Goal: Navigation & Orientation: Understand site structure

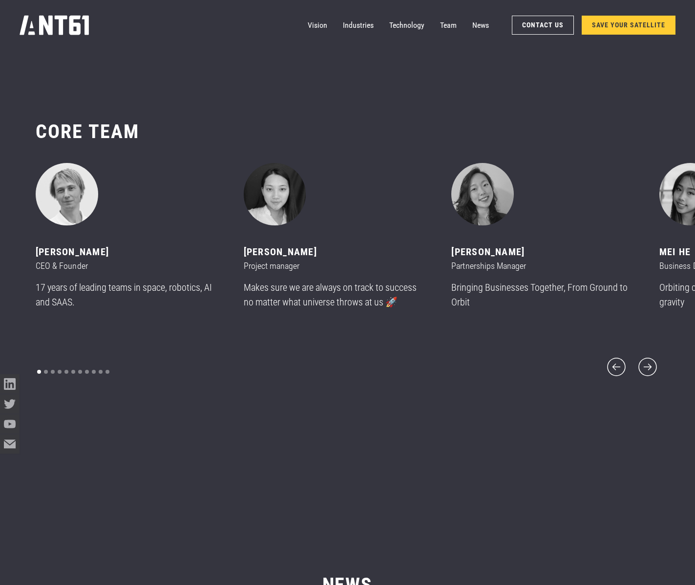
scroll to position [7072, 0]
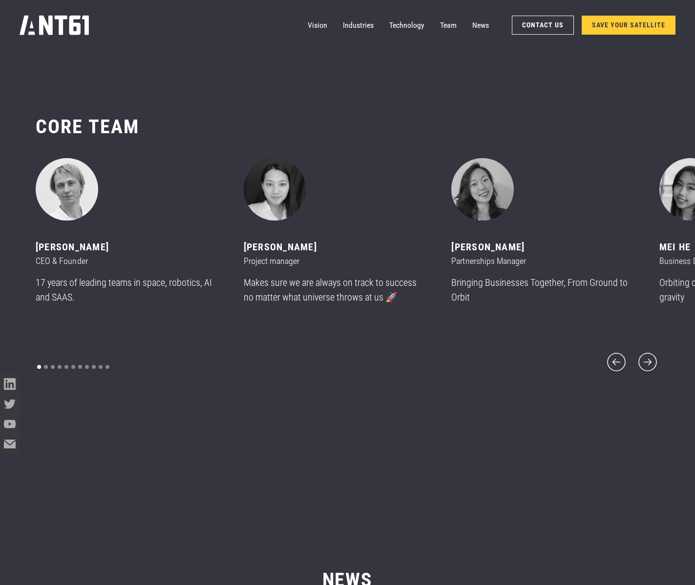
drag, startPoint x: 117, startPoint y: 253, endPoint x: 31, endPoint y: 262, distance: 85.9
click at [31, 262] on div "CORE team ‍ [PERSON_NAME] CEO & Founder 17 years of leading teams in space, rob…" at bounding box center [347, 244] width 695 height 337
click at [118, 255] on div "[PERSON_NAME]" at bounding box center [128, 247] width 185 height 15
drag, startPoint x: 114, startPoint y: 254, endPoint x: 42, endPoint y: 256, distance: 71.3
click at [42, 255] on div "[PERSON_NAME]" at bounding box center [128, 247] width 185 height 15
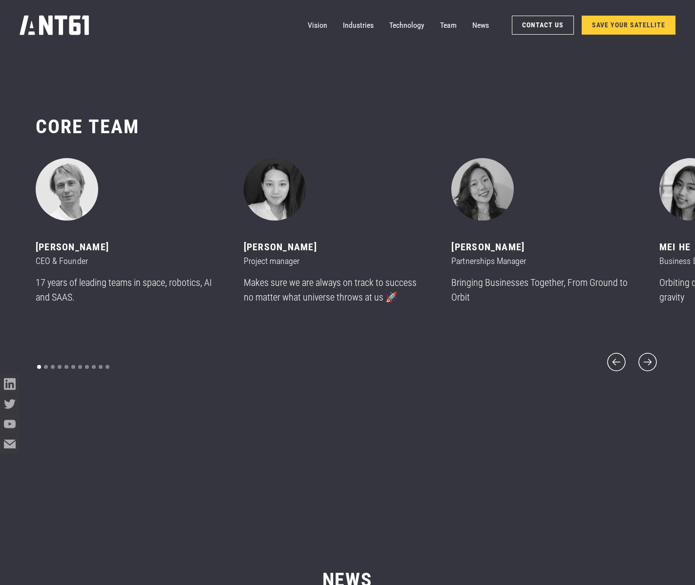
drag, startPoint x: 35, startPoint y: 256, endPoint x: 116, endPoint y: 253, distance: 80.6
click at [116, 253] on div "[PERSON_NAME]" at bounding box center [128, 247] width 185 height 15
copy div "[PERSON_NAME]"
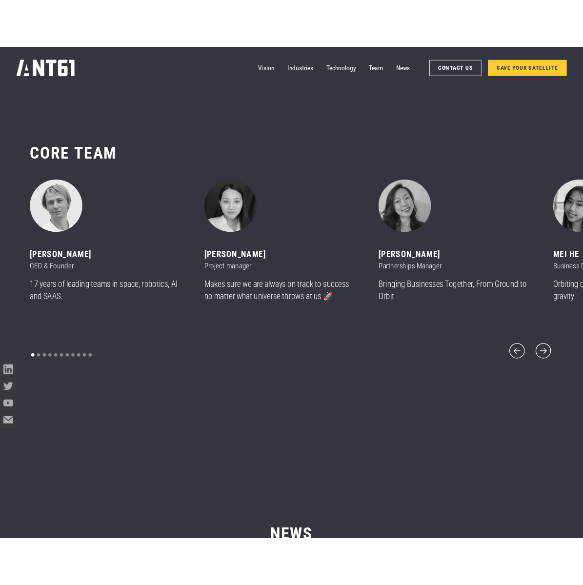
scroll to position [7070, 0]
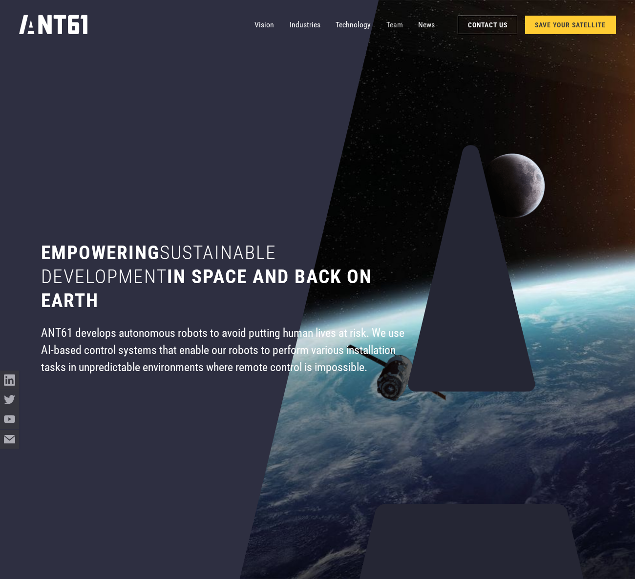
click at [386, 30] on link "Team" at bounding box center [394, 24] width 17 height 19
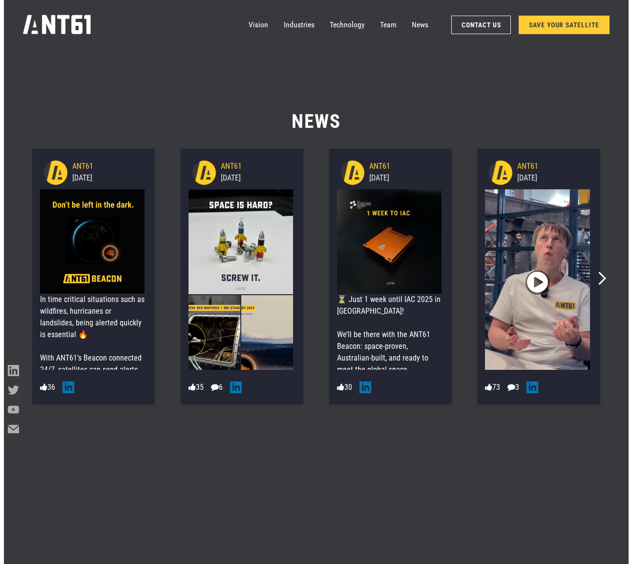
scroll to position [7261, 0]
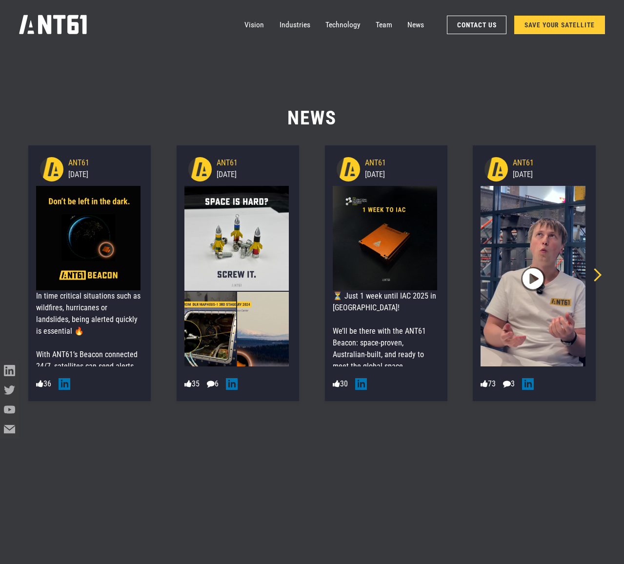
click at [598, 275] on icon "Next slide" at bounding box center [595, 274] width 13 height 13
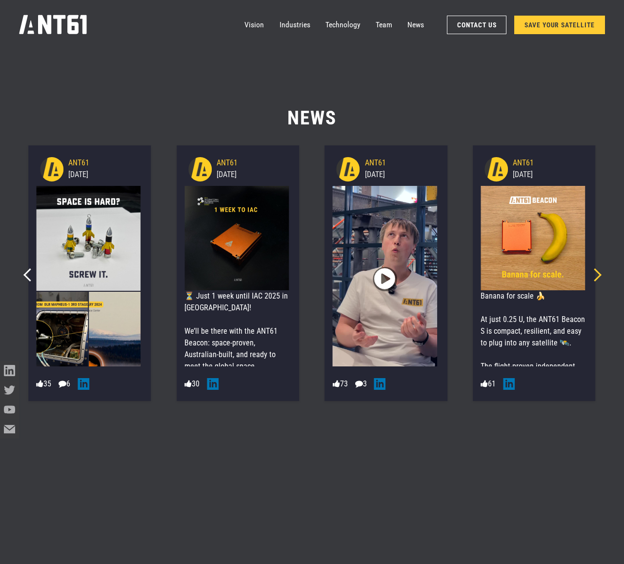
click at [598, 275] on icon "Next slide" at bounding box center [595, 274] width 13 height 13
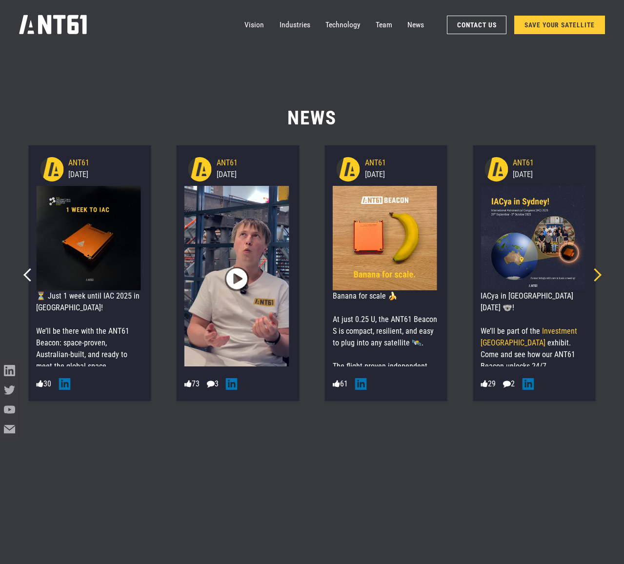
click at [598, 275] on icon "Next slide" at bounding box center [595, 274] width 13 height 13
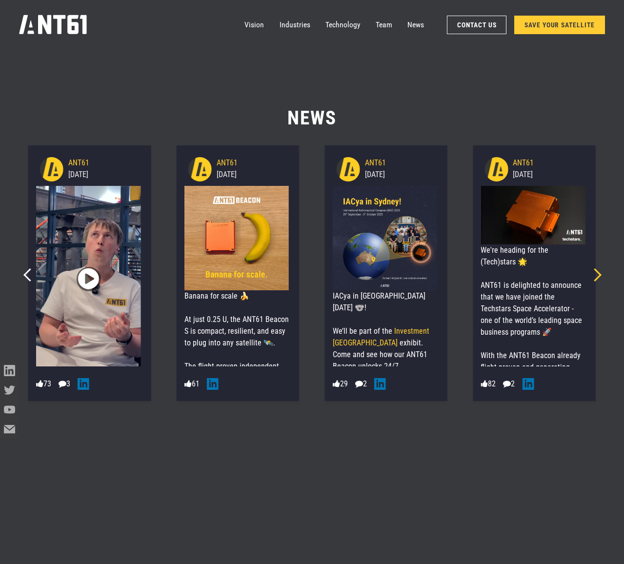
click at [598, 274] on icon "Next slide" at bounding box center [595, 274] width 13 height 13
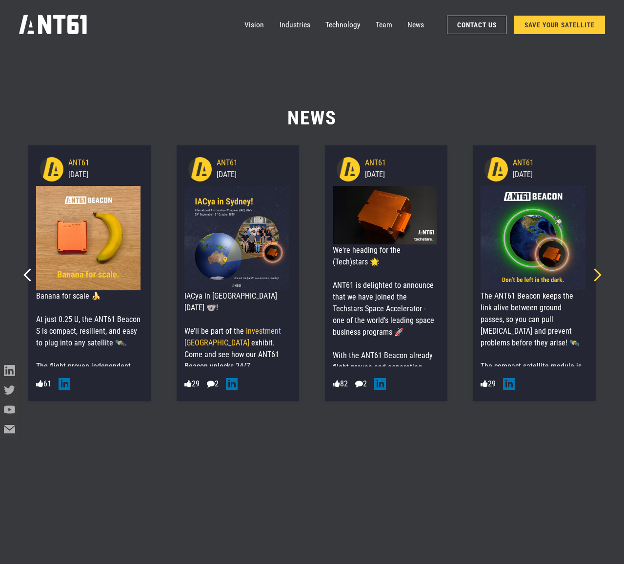
click at [598, 274] on icon "Next slide" at bounding box center [595, 274] width 13 height 13
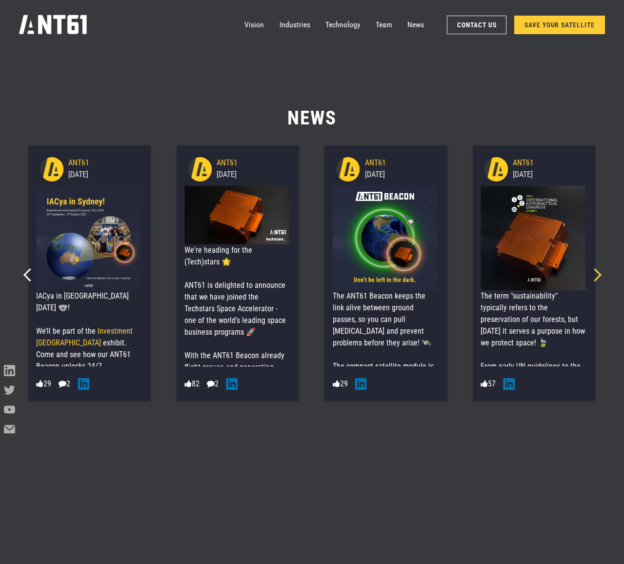
click at [598, 274] on icon "Next slide" at bounding box center [595, 274] width 13 height 13
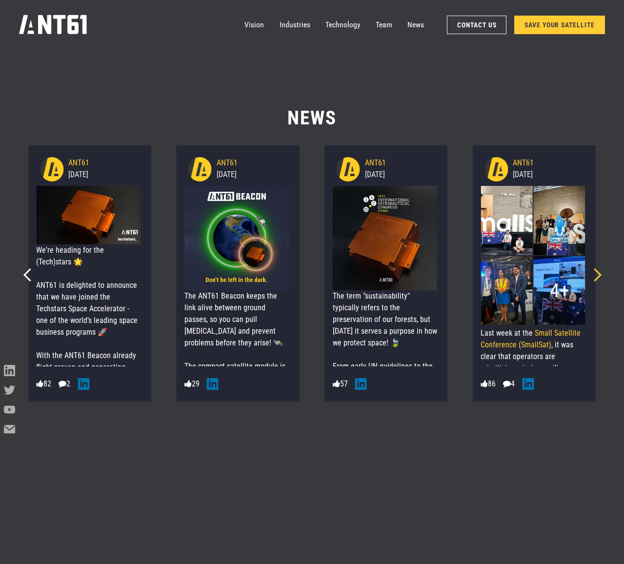
click at [598, 274] on icon "Next slide" at bounding box center [595, 274] width 13 height 13
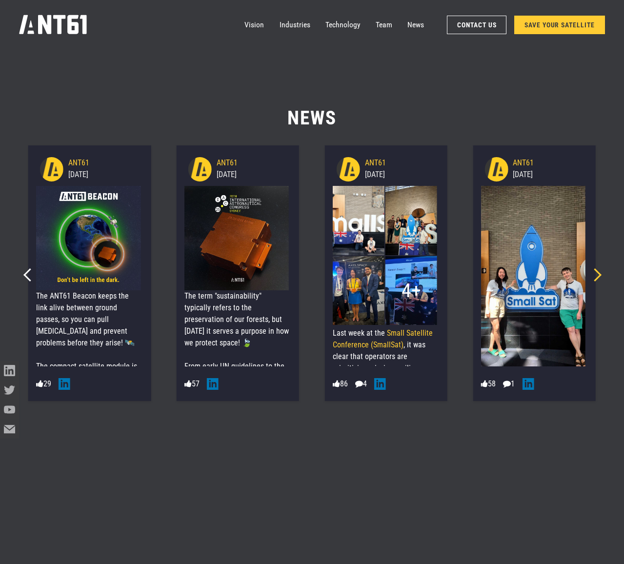
click at [598, 274] on icon "Next slide" at bounding box center [595, 274] width 13 height 13
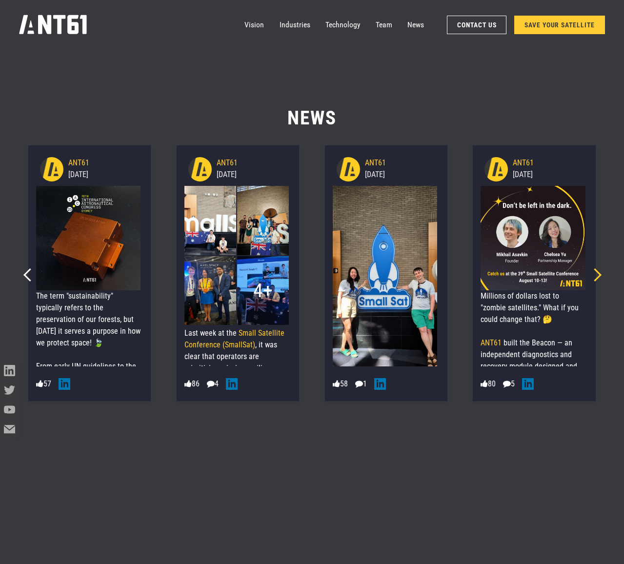
click at [598, 274] on icon "Next slide" at bounding box center [595, 274] width 13 height 13
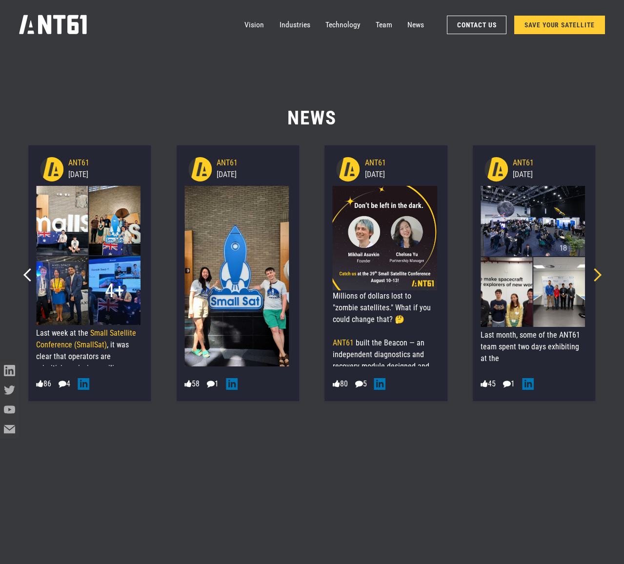
click at [598, 274] on icon "Next slide" at bounding box center [595, 274] width 13 height 13
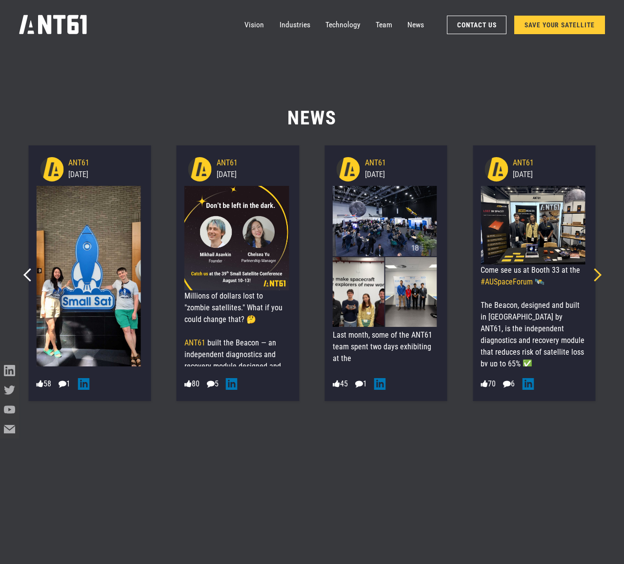
click at [598, 274] on icon "Next slide" at bounding box center [595, 274] width 13 height 13
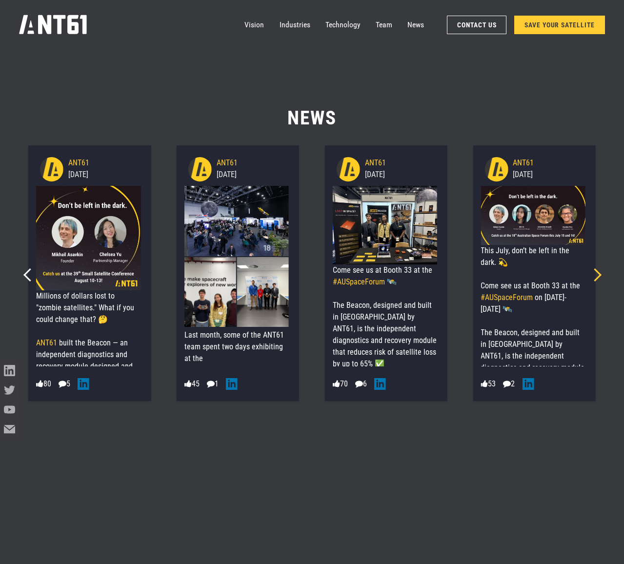
click at [598, 274] on icon "Next slide" at bounding box center [595, 274] width 13 height 13
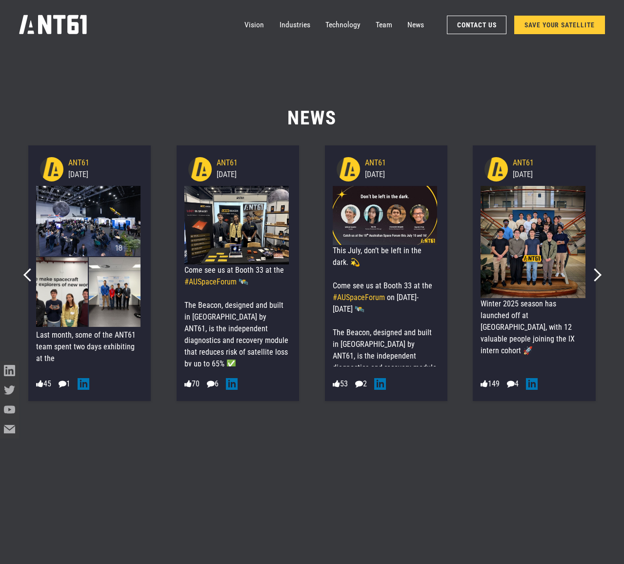
click at [129, 292] on img at bounding box center [115, 292] width 52 height 70
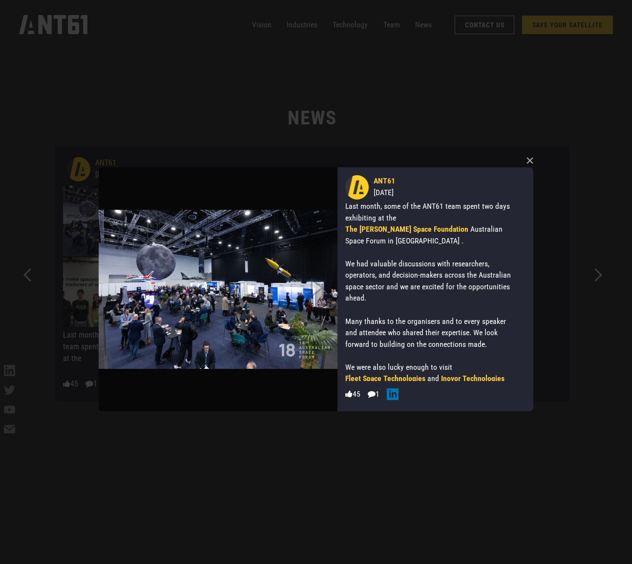
click at [227, 294] on img at bounding box center [218, 289] width 239 height 244
click at [187, 296] on img at bounding box center [218, 289] width 239 height 244
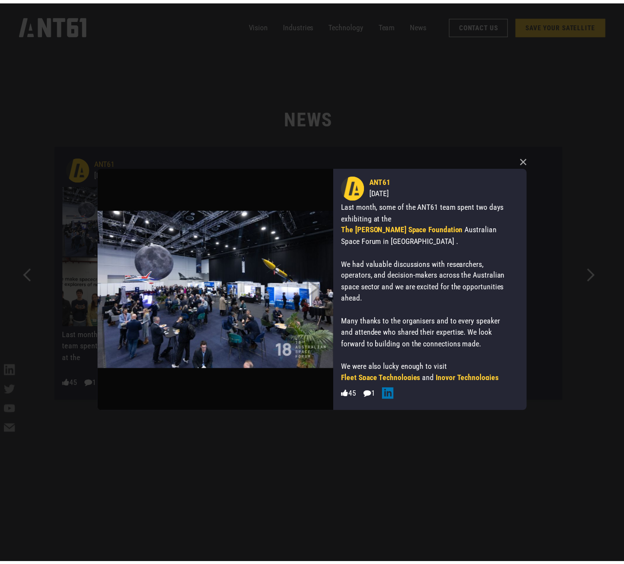
scroll to position [38, 0]
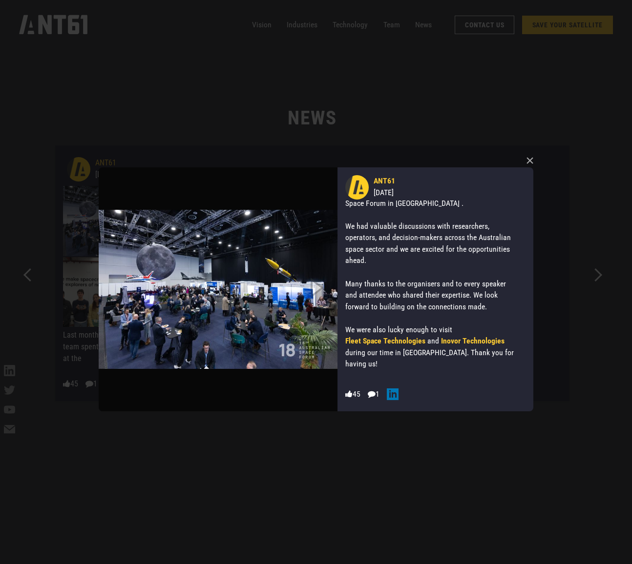
click at [600, 275] on div "× ANT61 [DATE] Last month, some of the ANT61 team spent two days exhibiting at …" at bounding box center [316, 282] width 632 height 564
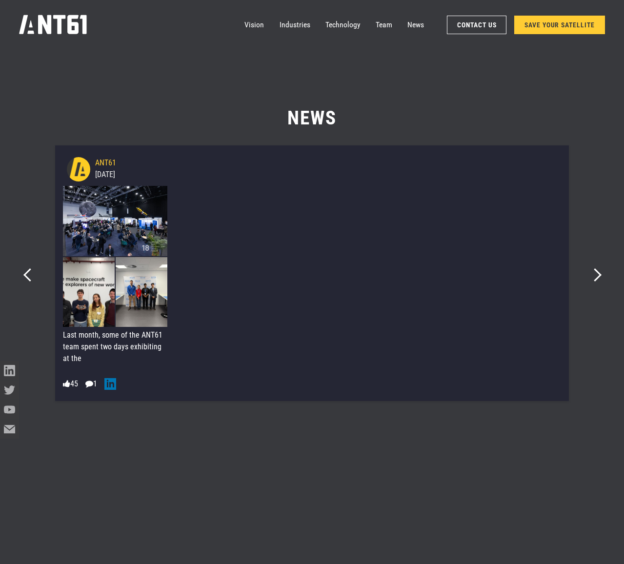
click at [128, 296] on img at bounding box center [142, 292] width 52 height 70
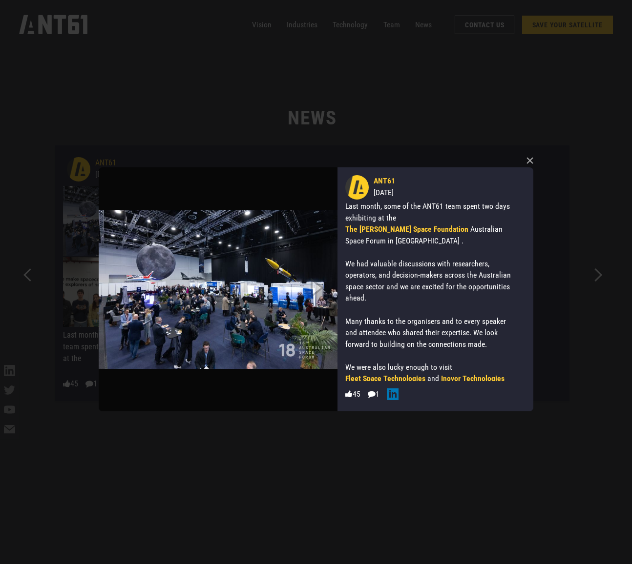
click at [174, 355] on img at bounding box center [218, 289] width 239 height 244
click at [207, 309] on img at bounding box center [218, 289] width 239 height 244
click at [264, 230] on img at bounding box center [218, 289] width 239 height 244
click at [268, 200] on img at bounding box center [218, 289] width 239 height 244
click at [532, 157] on button "×" at bounding box center [529, 160] width 15 height 15
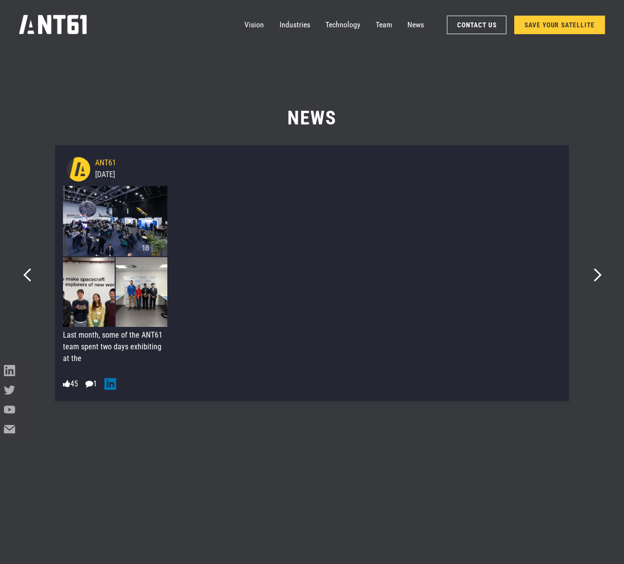
click at [562, 147] on div "ANT61 [DATE] Last month, some of the ANT61 team spent two days exhibiting at th…" at bounding box center [312, 273] width 514 height 256
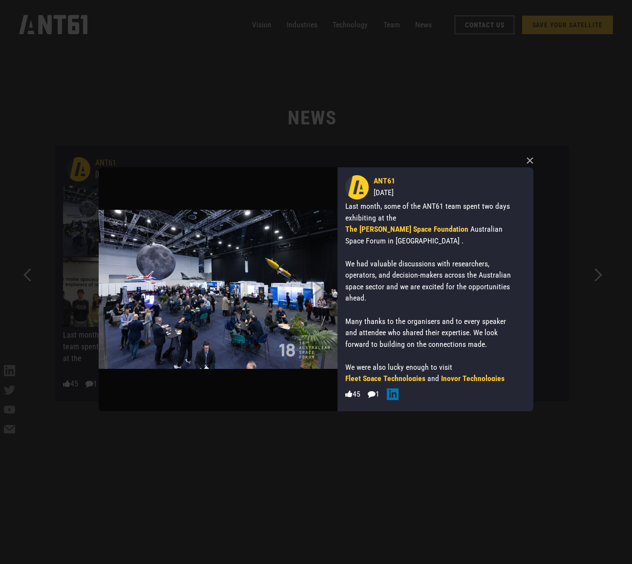
click at [606, 287] on div "× ANT61 [DATE] Last month, some of the ANT61 team spent two days exhibiting at …" at bounding box center [316, 282] width 632 height 564
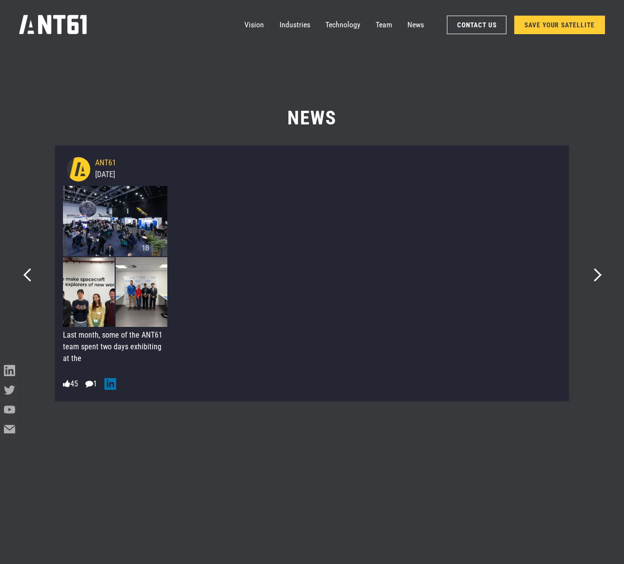
click at [22, 267] on div "Previous slide" at bounding box center [26, 271] width 17 height 17
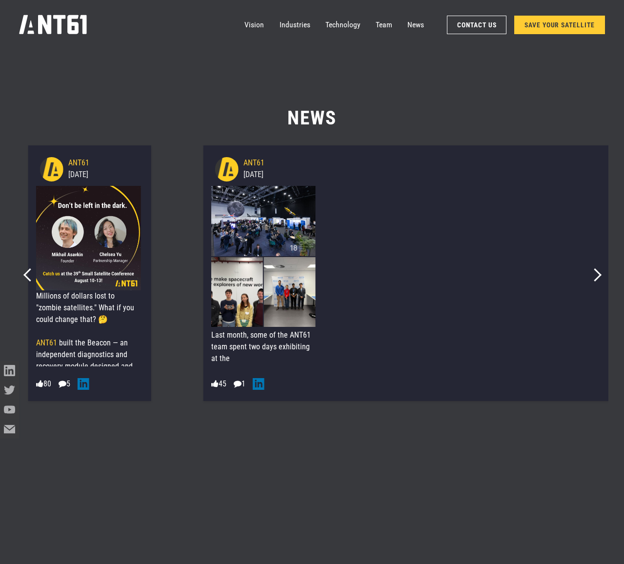
click at [239, 542] on section "News 236e811c9ce51d764a1689595b477b1c25e19a8275a511fd953287da237170fe 37.85 Unt…" at bounding box center [312, 358] width 624 height 564
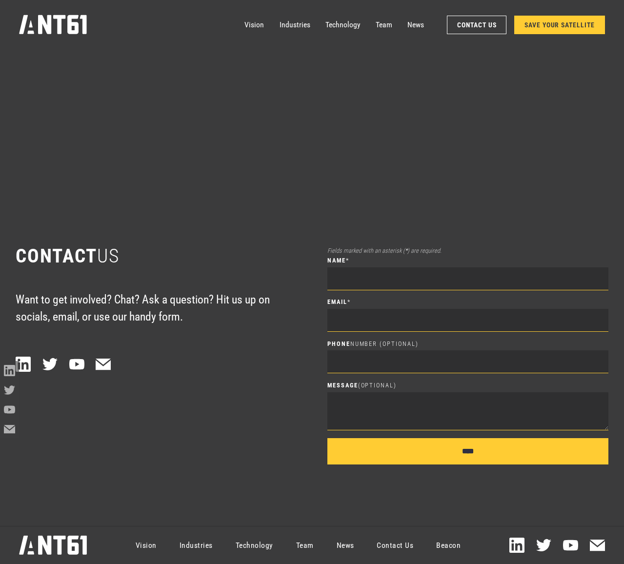
scroll to position [7061, 0]
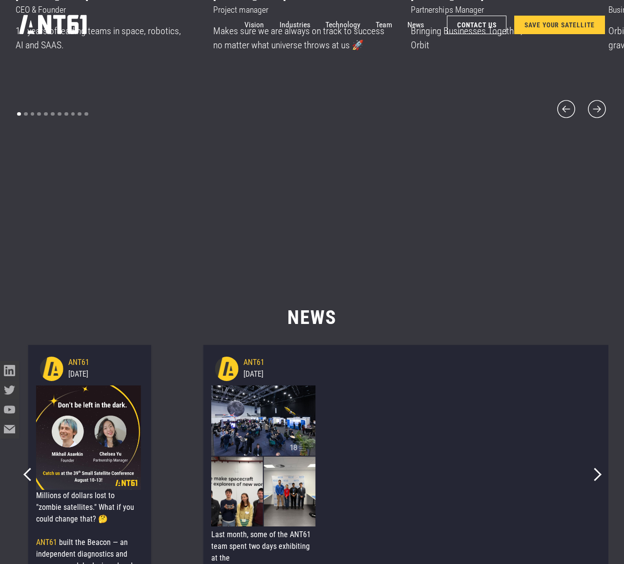
click at [426, 27] on nav "Vision Industries Industries Technology Team News Contact Us SAVE YOUR SATELLITE" at bounding box center [425, 24] width 361 height 19
click at [424, 27] on nav "Vision Industries Industries Technology Team News Contact Us SAVE YOUR SATELLITE" at bounding box center [425, 24] width 361 height 19
click at [418, 25] on link "News" at bounding box center [416, 24] width 17 height 19
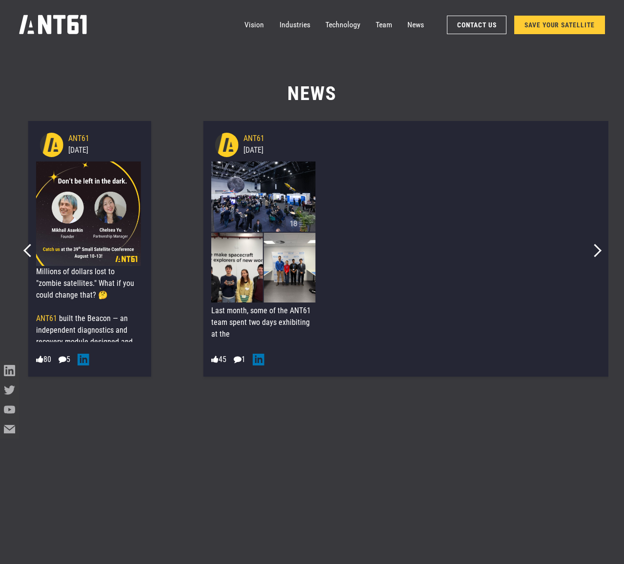
scroll to position [7286, 0]
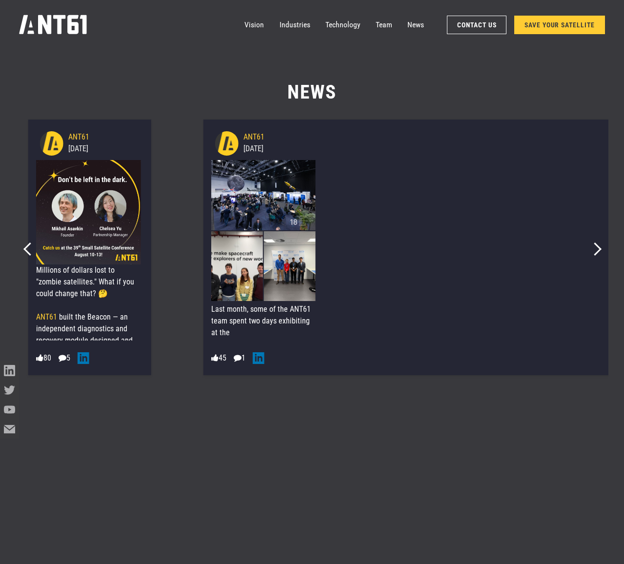
click at [536, 414] on section "News 236e811c9ce51d764a1689595b477b1c25e19a8275a511fd953287da237170fe 37.85 Unt…" at bounding box center [312, 332] width 624 height 564
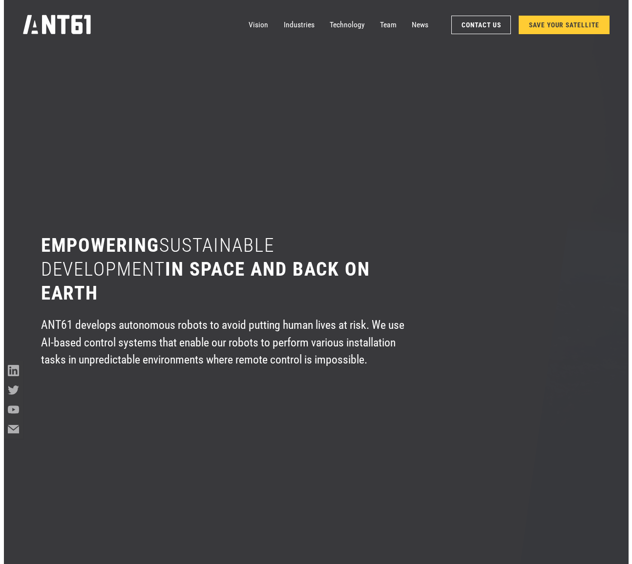
scroll to position [7286, 0]
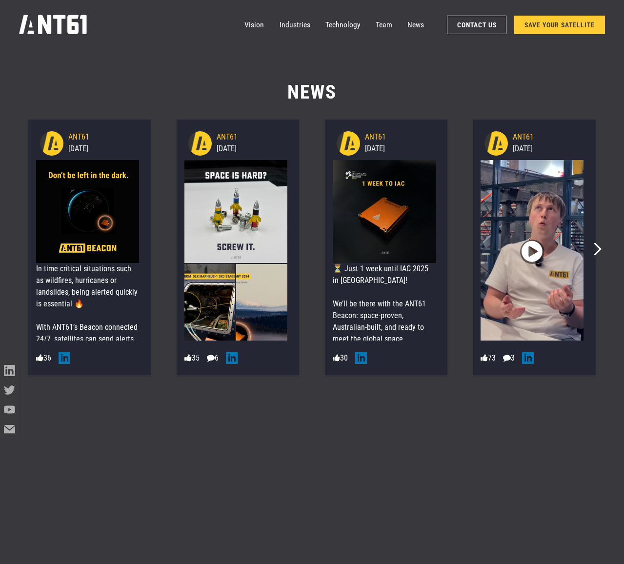
click at [599, 246] on div "Next slide" at bounding box center [591, 245] width 17 height 17
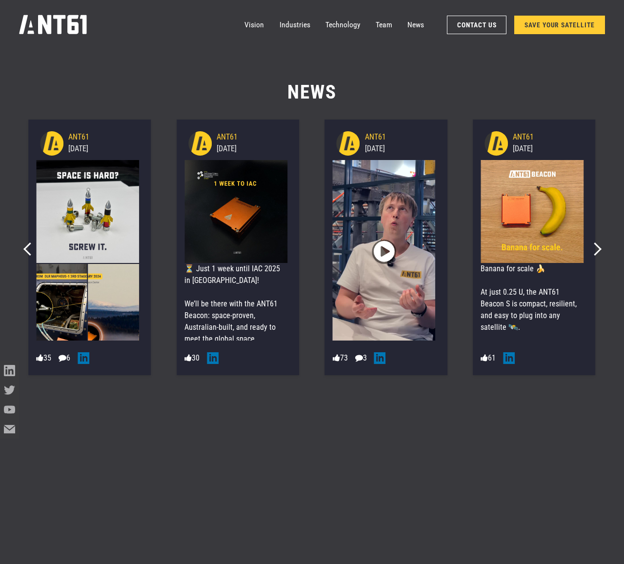
click at [599, 246] on div "Next slide" at bounding box center [591, 245] width 17 height 17
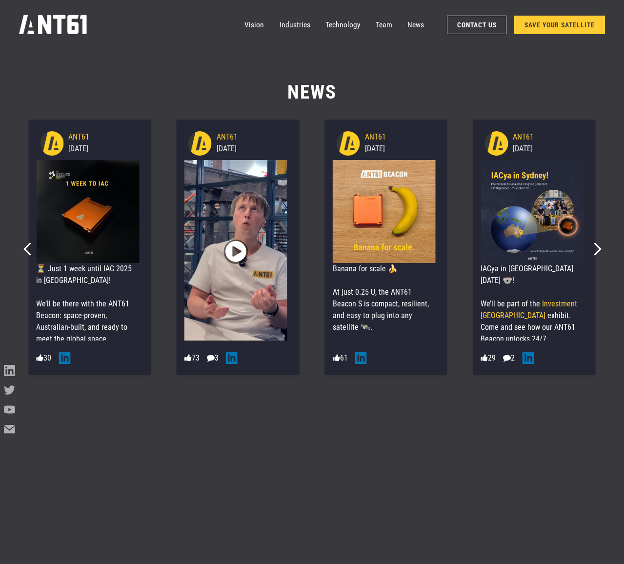
click at [599, 245] on div "Next slide" at bounding box center [591, 245] width 17 height 17
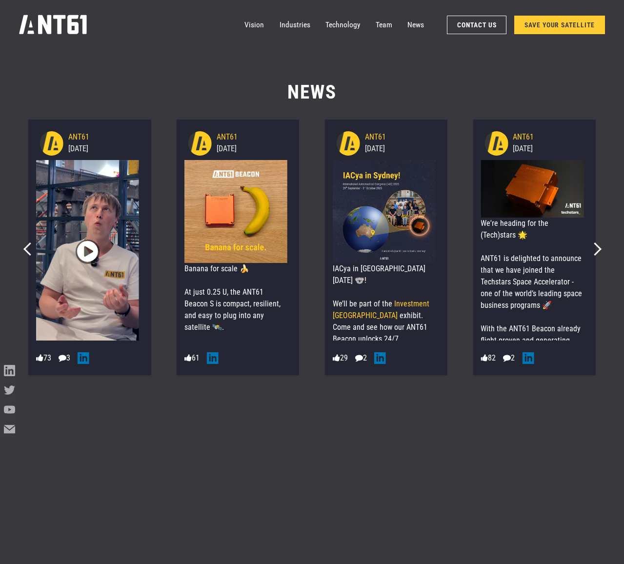
click at [599, 245] on div "Next slide" at bounding box center [591, 245] width 17 height 17
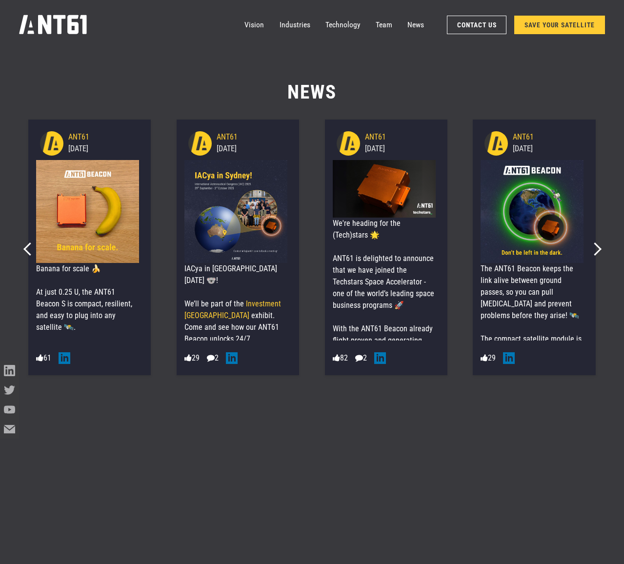
click at [599, 245] on div "Next slide" at bounding box center [591, 245] width 17 height 17
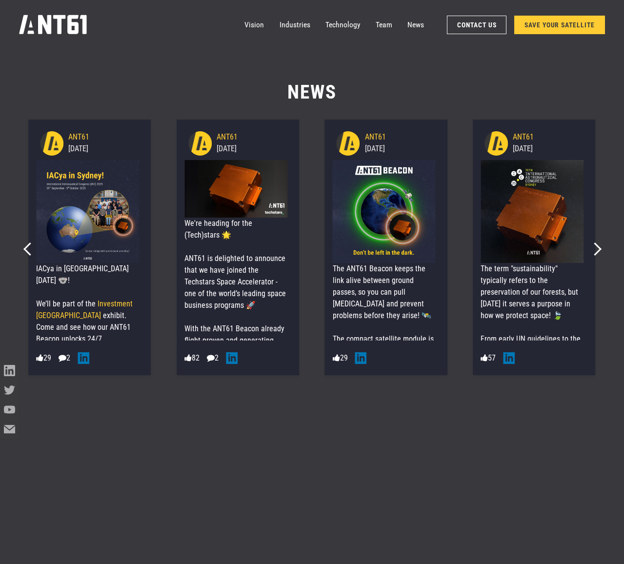
click at [599, 245] on div "Next slide" at bounding box center [591, 245] width 17 height 17
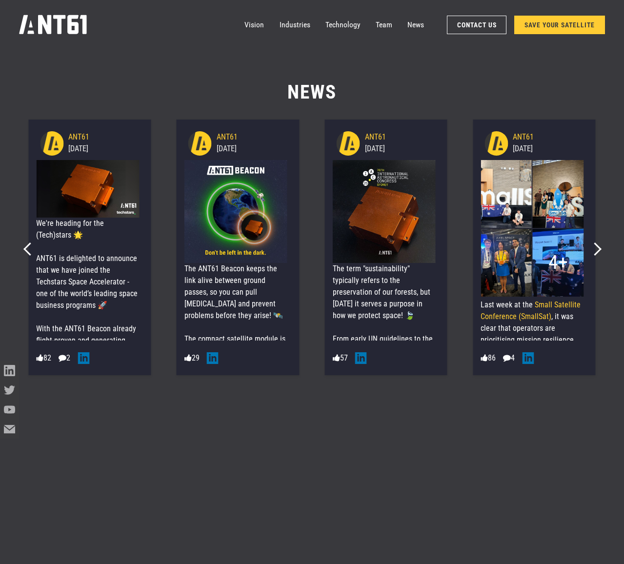
click at [599, 245] on div "Next slide" at bounding box center [591, 245] width 17 height 17
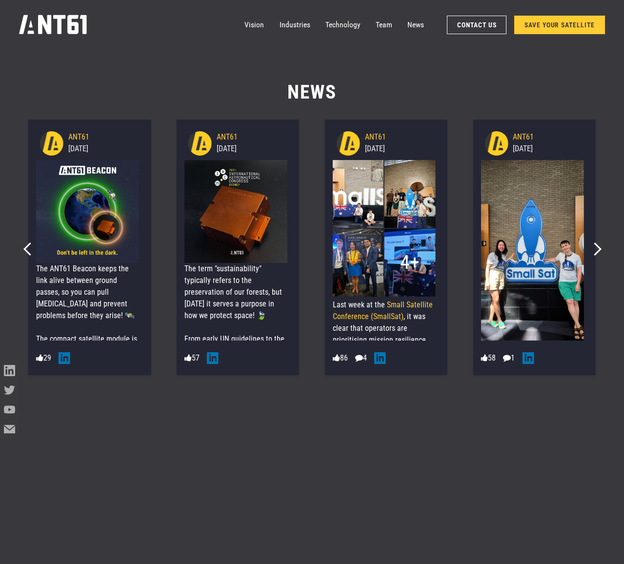
click at [599, 245] on div "Next slide" at bounding box center [591, 245] width 17 height 17
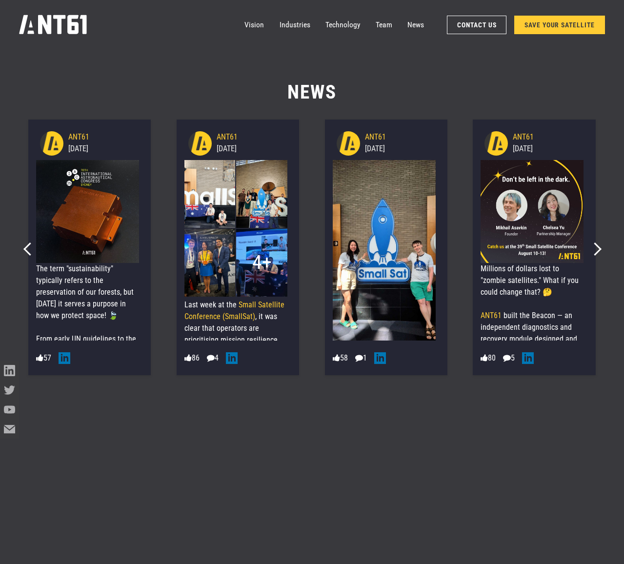
click at [599, 245] on div "Next slide" at bounding box center [591, 245] width 17 height 17
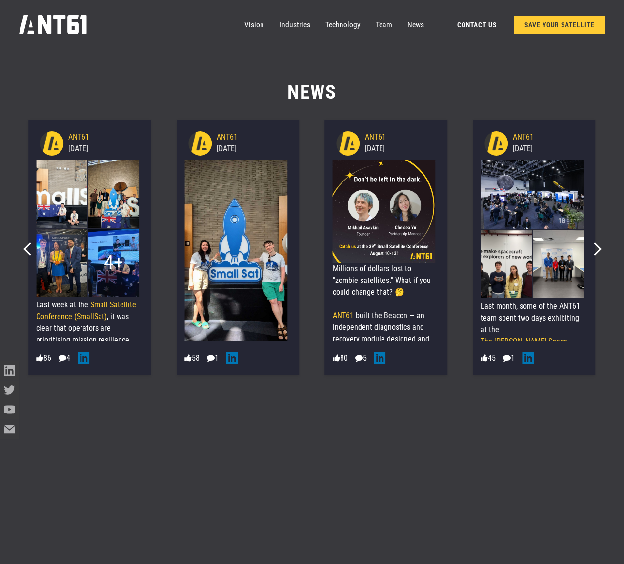
click at [599, 245] on div "Next slide" at bounding box center [591, 245] width 17 height 17
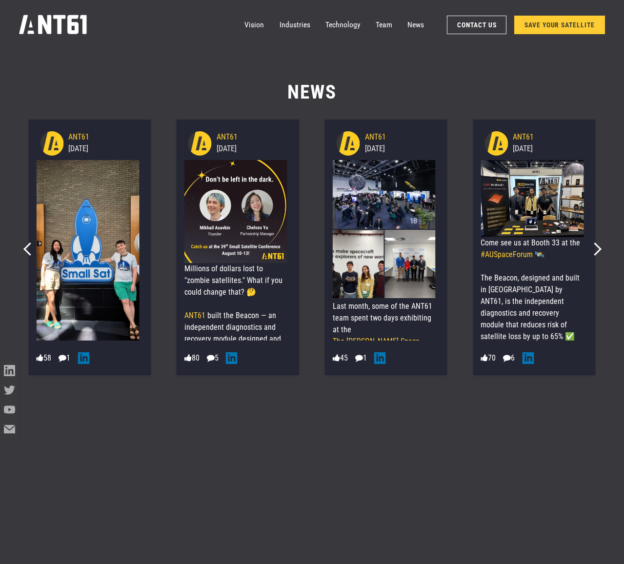
click at [599, 245] on div "Next slide" at bounding box center [591, 245] width 17 height 17
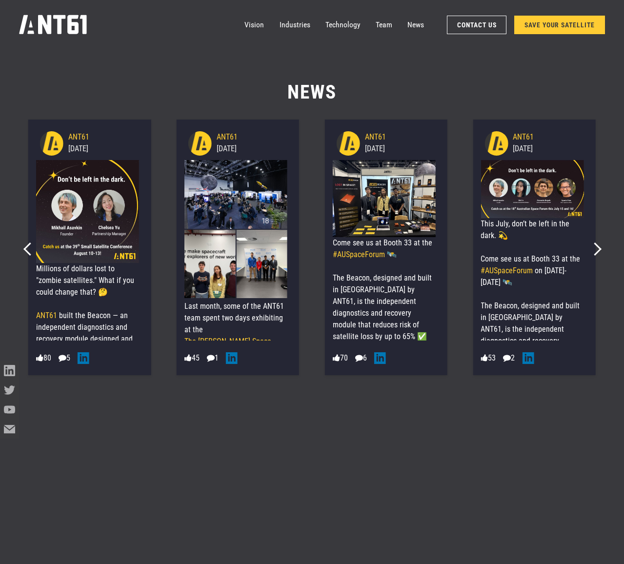
click at [598, 245] on div "Next slide" at bounding box center [591, 245] width 17 height 17
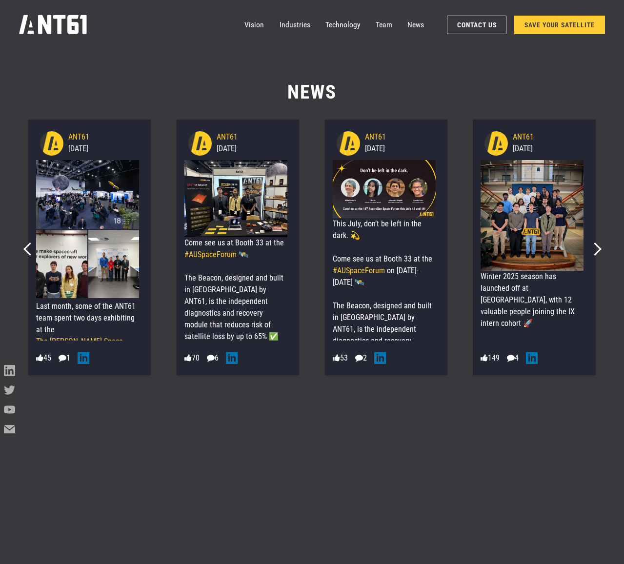
click at [599, 245] on div "Next slide" at bounding box center [591, 245] width 17 height 17
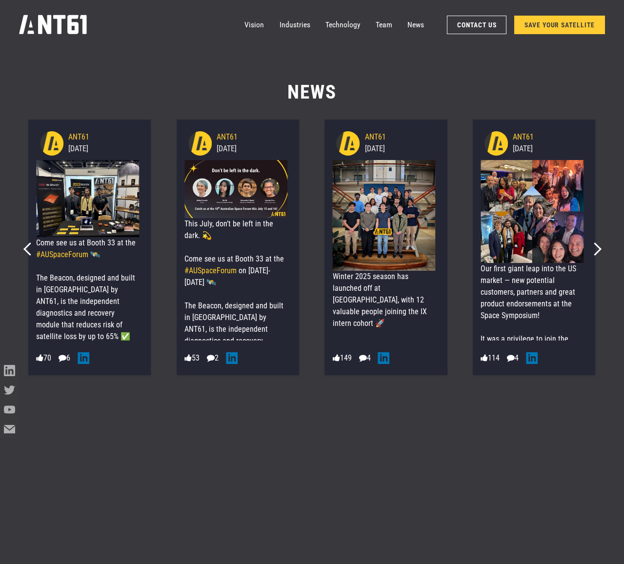
click at [599, 245] on div "Next slide" at bounding box center [591, 245] width 17 height 17
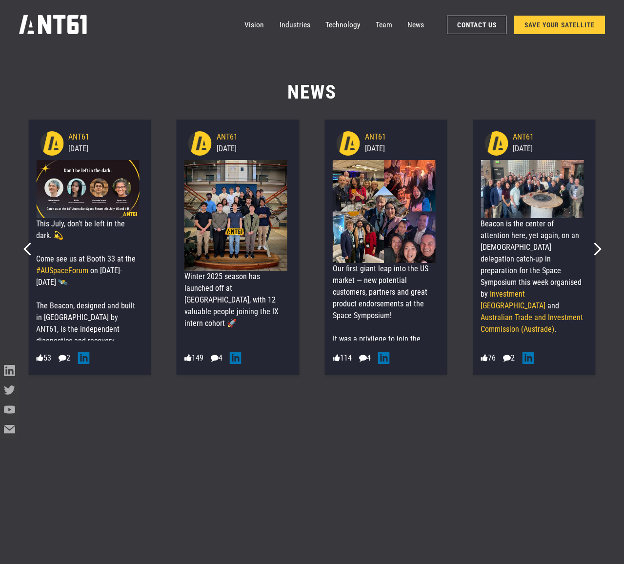
click at [599, 245] on div "Next slide" at bounding box center [591, 245] width 17 height 17
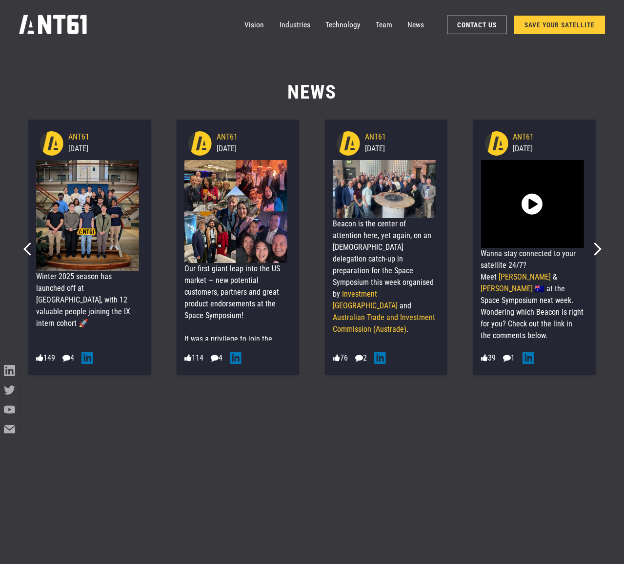
click at [599, 245] on div "Next slide" at bounding box center [591, 245] width 17 height 17
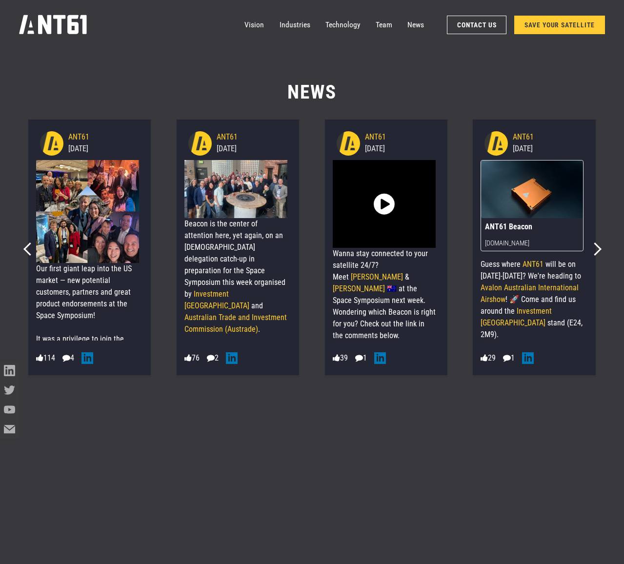
click at [101, 251] on img at bounding box center [87, 211] width 103 height 103
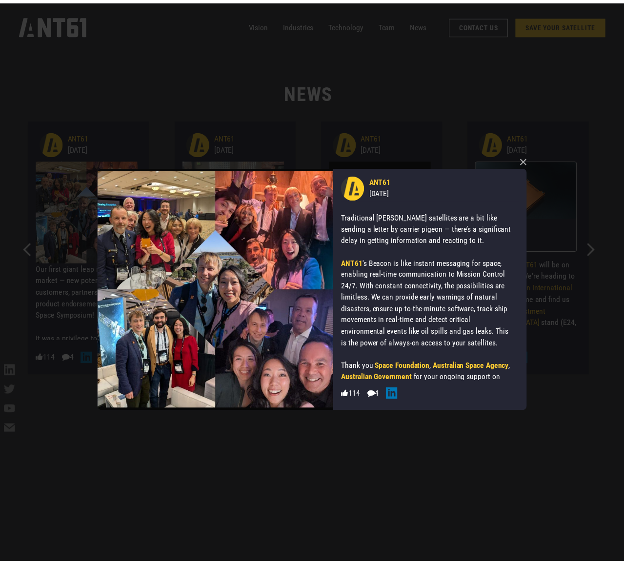
scroll to position [118, 0]
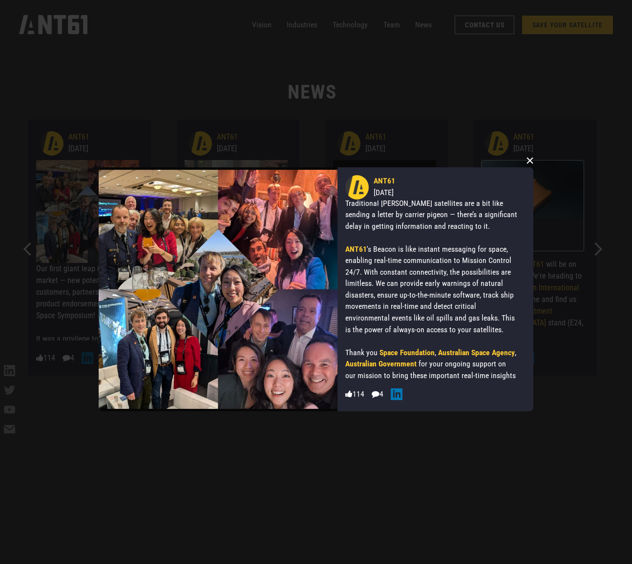
click at [531, 160] on button "×" at bounding box center [529, 160] width 15 height 15
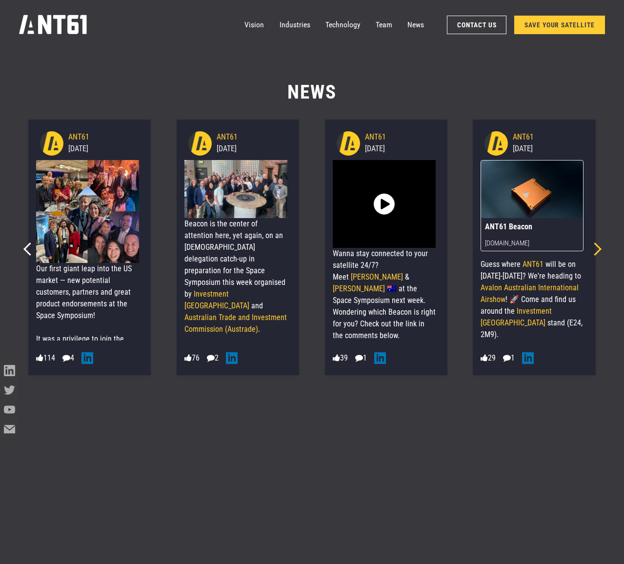
click at [600, 248] on icon "Next slide" at bounding box center [595, 249] width 13 height 13
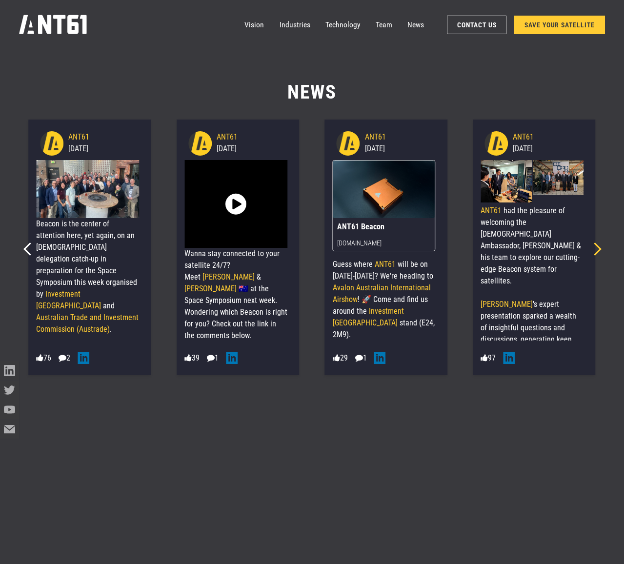
click at [600, 248] on icon "Next slide" at bounding box center [595, 249] width 13 height 13
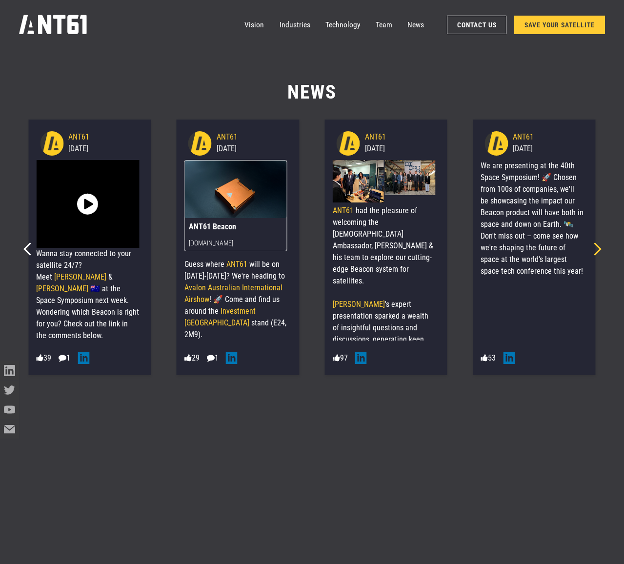
click at [600, 248] on icon "Next slide" at bounding box center [595, 249] width 13 height 13
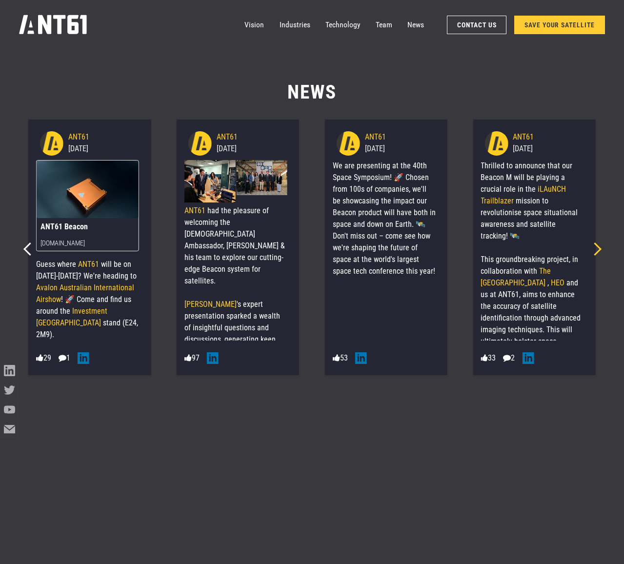
click at [600, 248] on icon "Next slide" at bounding box center [595, 249] width 13 height 13
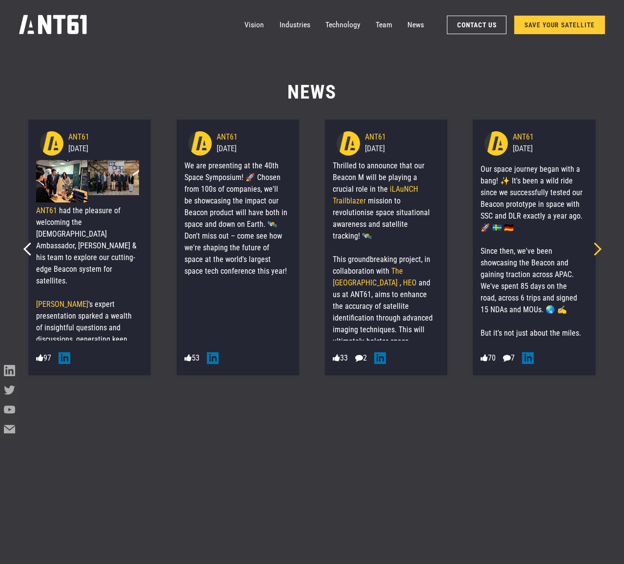
click at [600, 248] on icon "Next slide" at bounding box center [595, 249] width 13 height 13
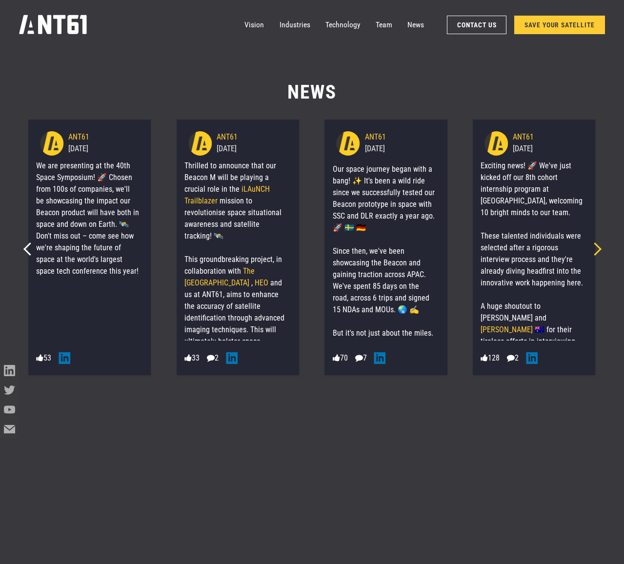
click at [600, 248] on icon "Next slide" at bounding box center [595, 249] width 13 height 13
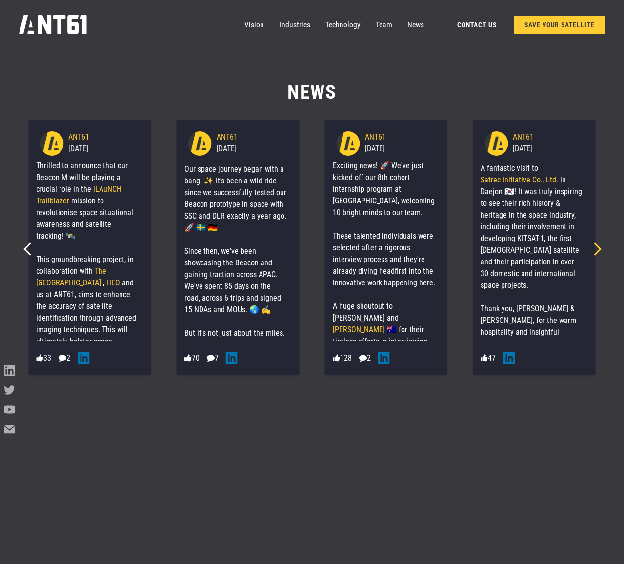
click at [600, 248] on icon "Next slide" at bounding box center [595, 249] width 13 height 13
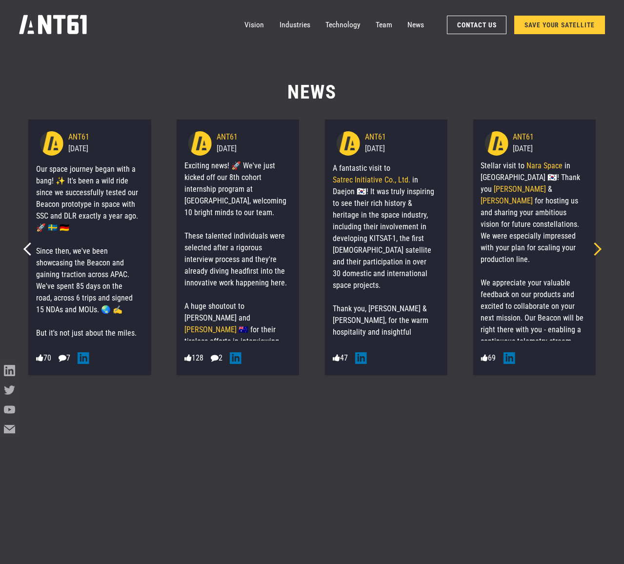
click at [600, 248] on icon "Next slide" at bounding box center [595, 249] width 13 height 13
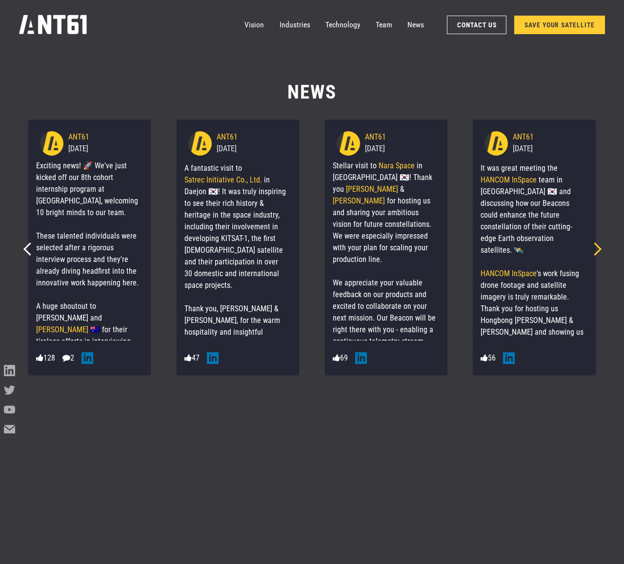
click at [600, 248] on icon "Next slide" at bounding box center [595, 249] width 13 height 13
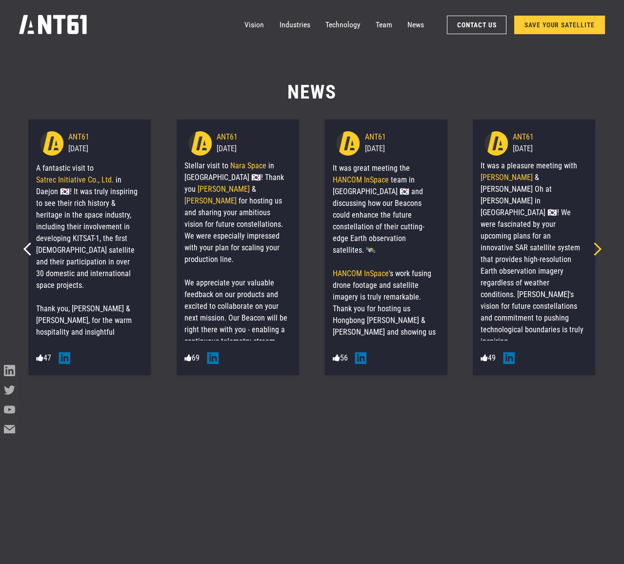
click at [600, 248] on icon "Next slide" at bounding box center [595, 249] width 13 height 13
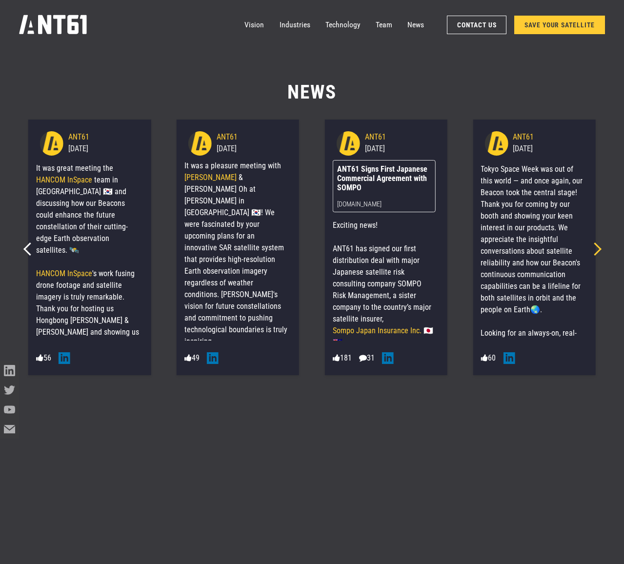
click at [600, 248] on icon "Next slide" at bounding box center [595, 249] width 13 height 13
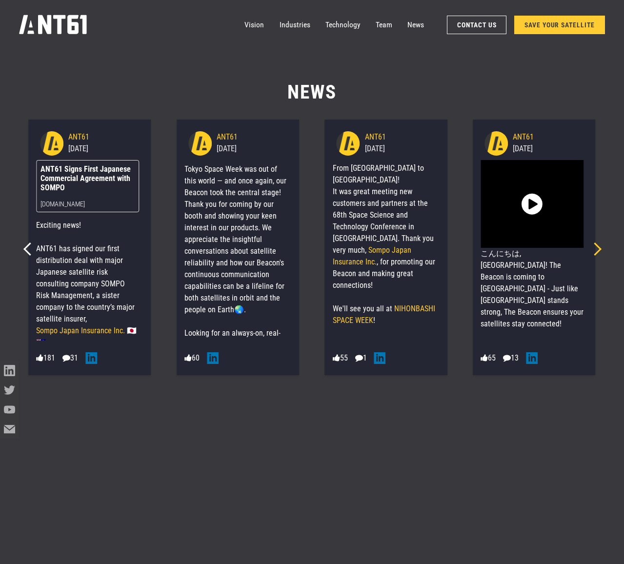
click at [600, 248] on icon "Next slide" at bounding box center [595, 249] width 13 height 13
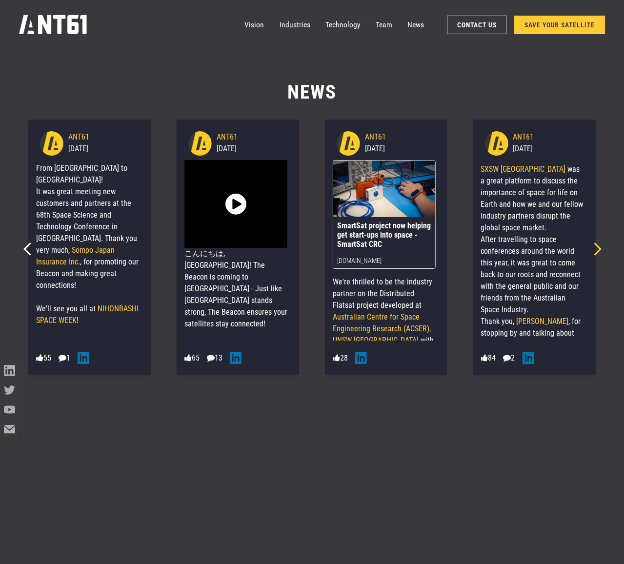
click at [600, 248] on icon "Next slide" at bounding box center [595, 249] width 13 height 13
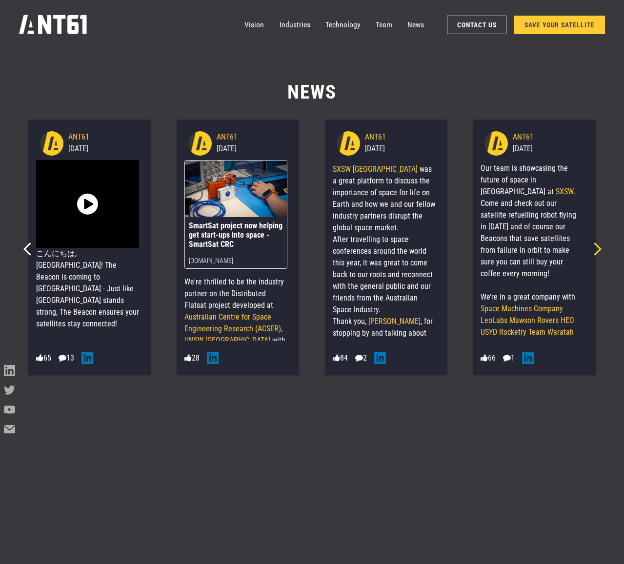
click at [600, 248] on icon "Next slide" at bounding box center [595, 249] width 13 height 13
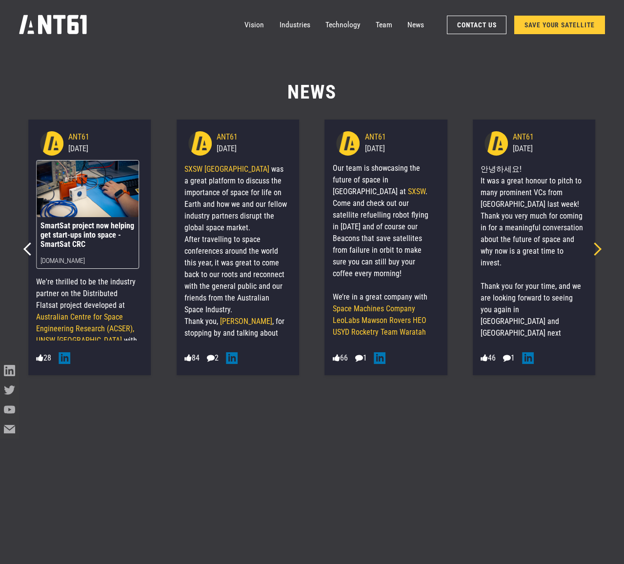
click at [600, 248] on icon "Next slide" at bounding box center [595, 249] width 13 height 13
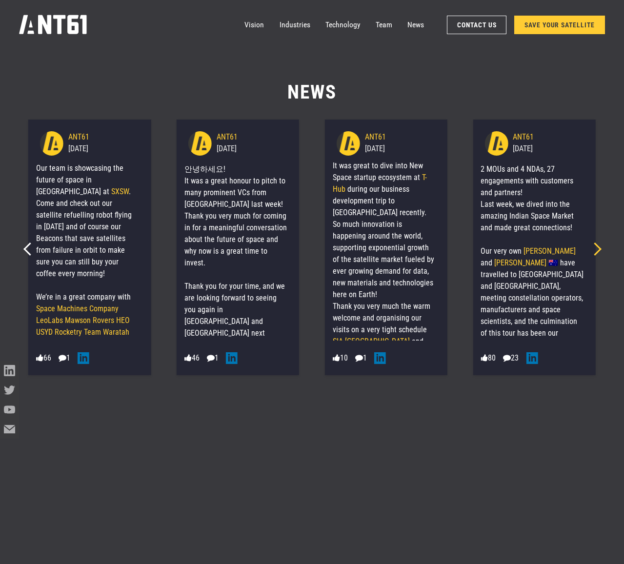
click at [600, 248] on icon "Next slide" at bounding box center [595, 249] width 13 height 13
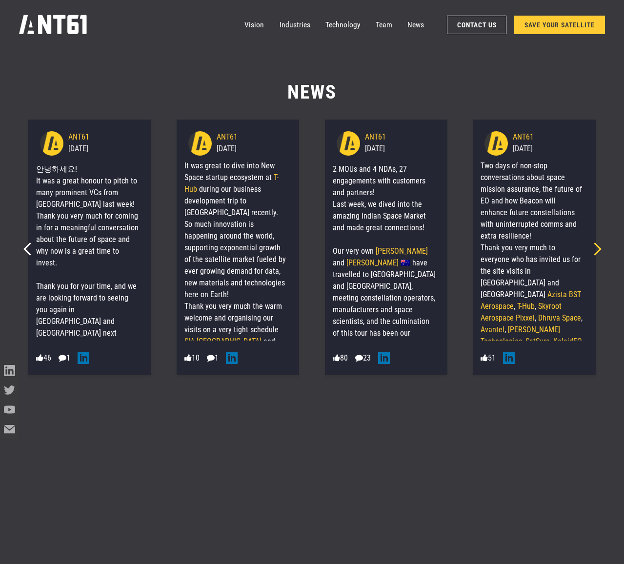
click at [600, 248] on icon "Next slide" at bounding box center [595, 249] width 13 height 13
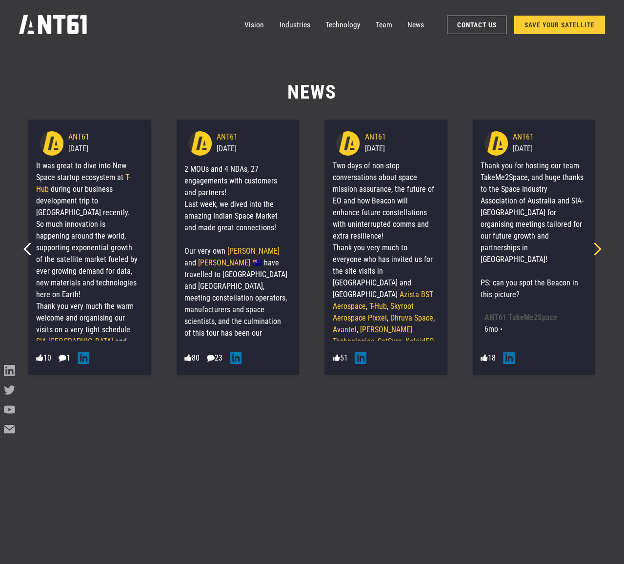
click at [600, 248] on icon "Next slide" at bounding box center [595, 249] width 13 height 13
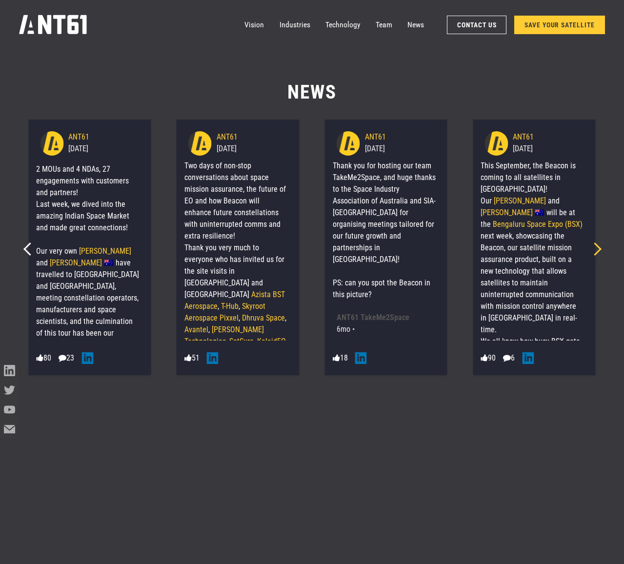
click at [600, 248] on icon "Next slide" at bounding box center [595, 249] width 13 height 13
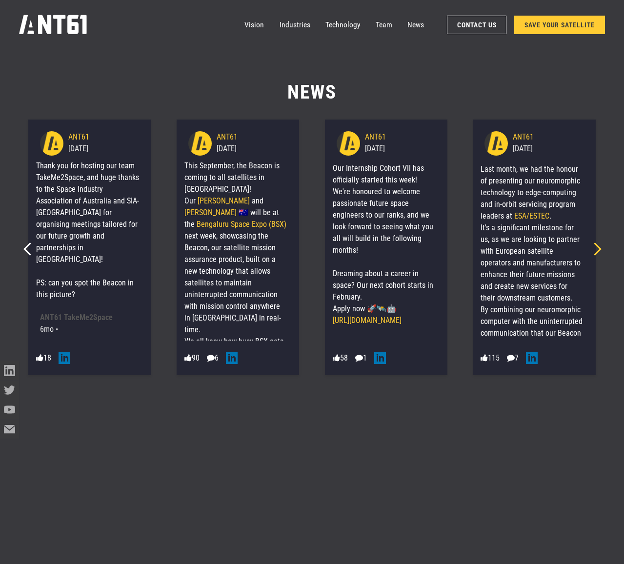
click at [600, 248] on icon "Next slide" at bounding box center [595, 249] width 13 height 13
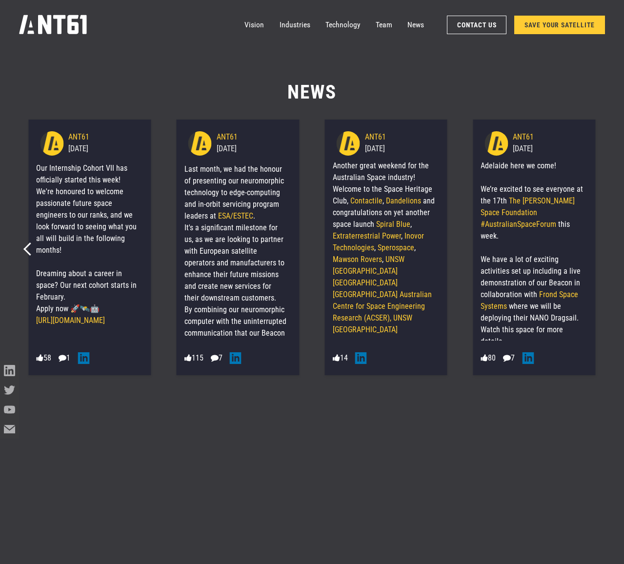
click at [600, 248] on div "ANT61 16/08/2024 Adelaide here we come! We’re excited to see everyone at the 17…" at bounding box center [534, 248] width 148 height 264
click at [252, 20] on link "Vision" at bounding box center [255, 24] width 20 height 19
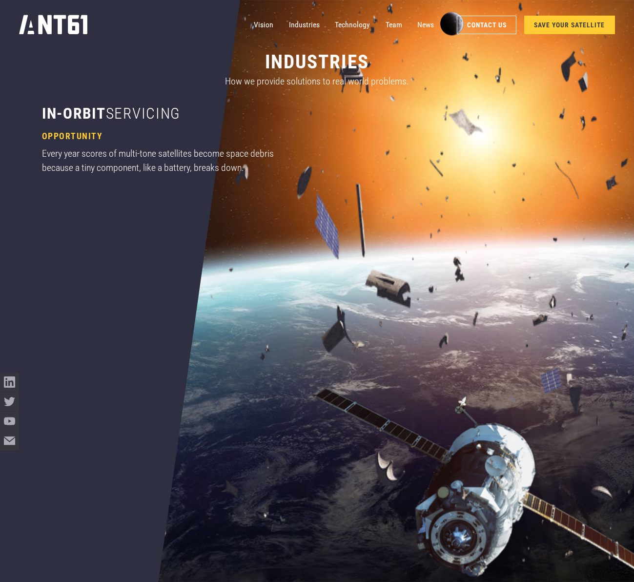
scroll to position [1135, 0]
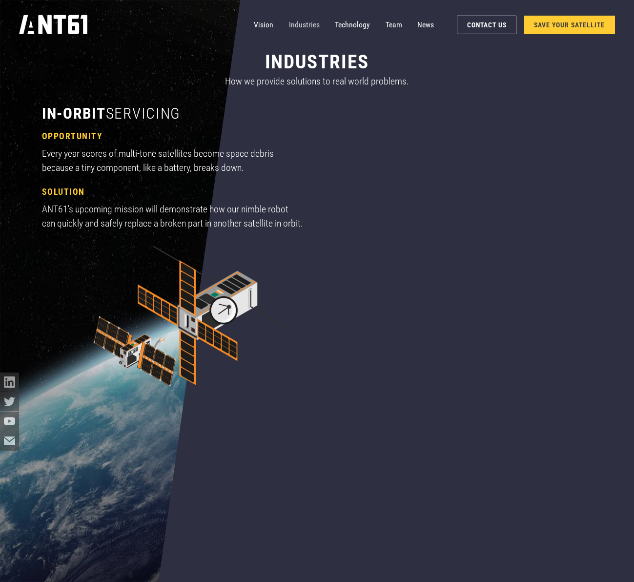
click at [310, 27] on link "Industries" at bounding box center [304, 24] width 31 height 19
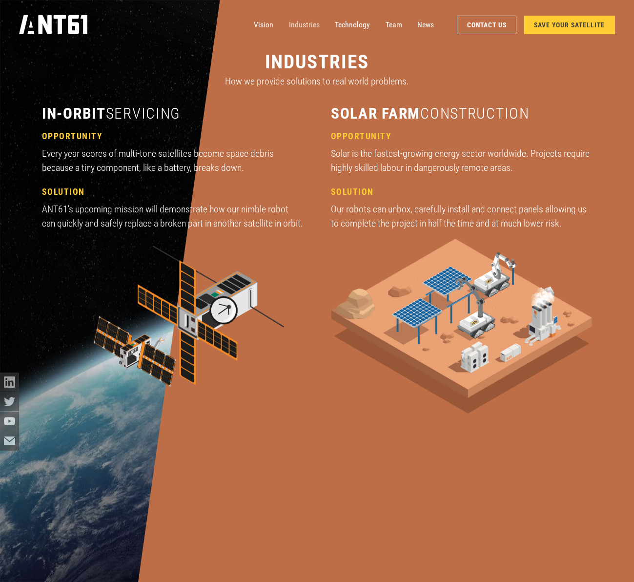
scroll to position [1766, 0]
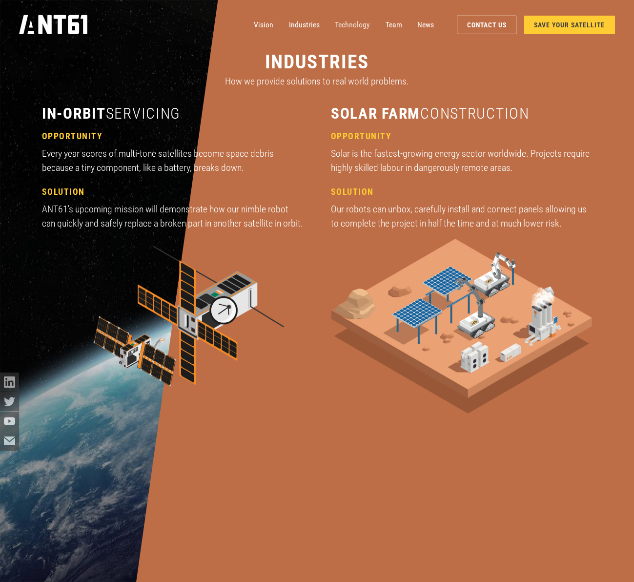
click at [349, 30] on link "Technology" at bounding box center [352, 24] width 35 height 19
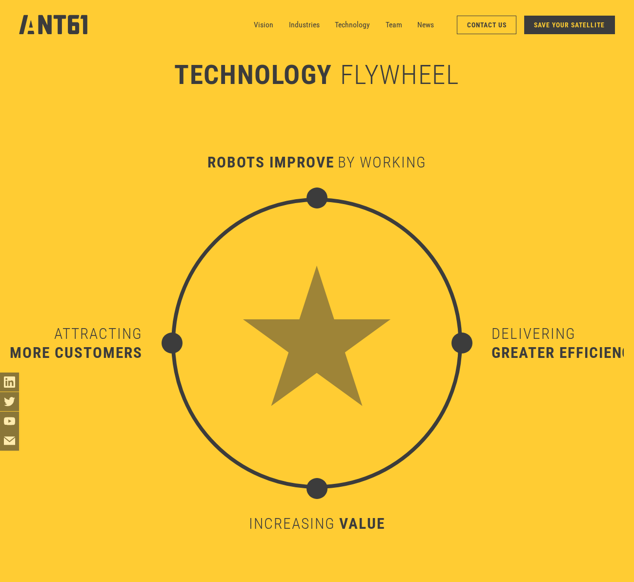
scroll to position [5769, 0]
click at [486, 29] on link "Contact Us" at bounding box center [487, 25] width 60 height 19
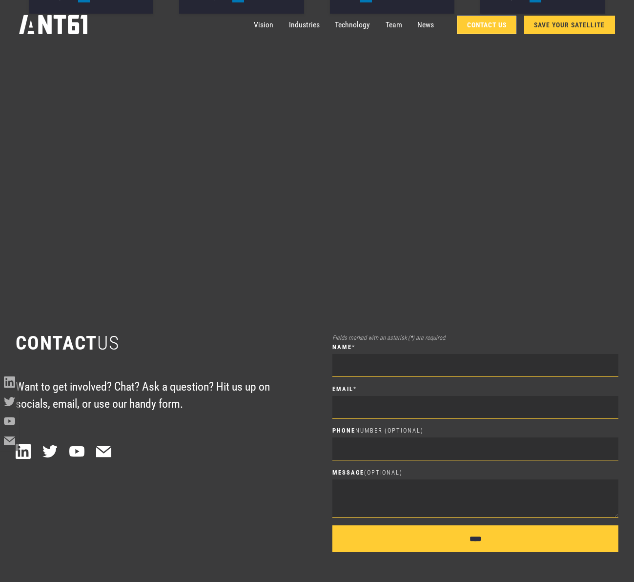
scroll to position [7947, 0]
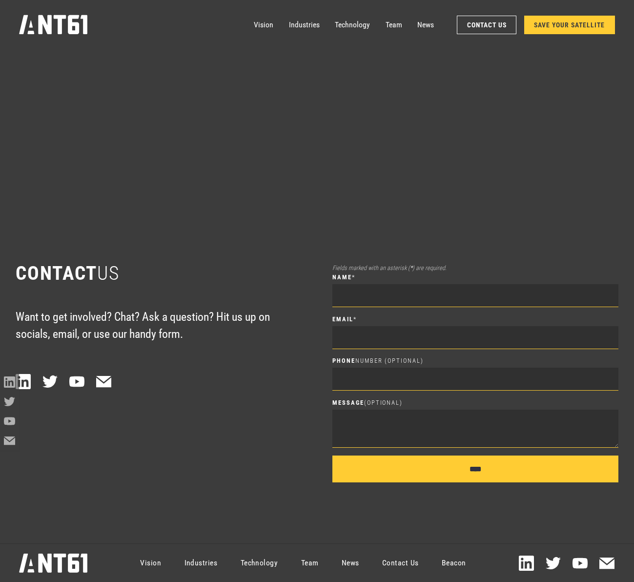
click at [553, 28] on link "SAVE YOUR SATELLITE" at bounding box center [569, 25] width 91 height 19
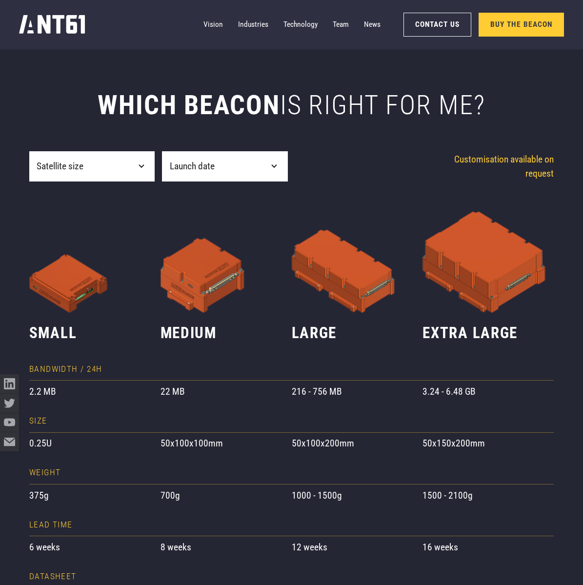
scroll to position [528, 0]
